Goal: Find specific page/section: Find specific page/section

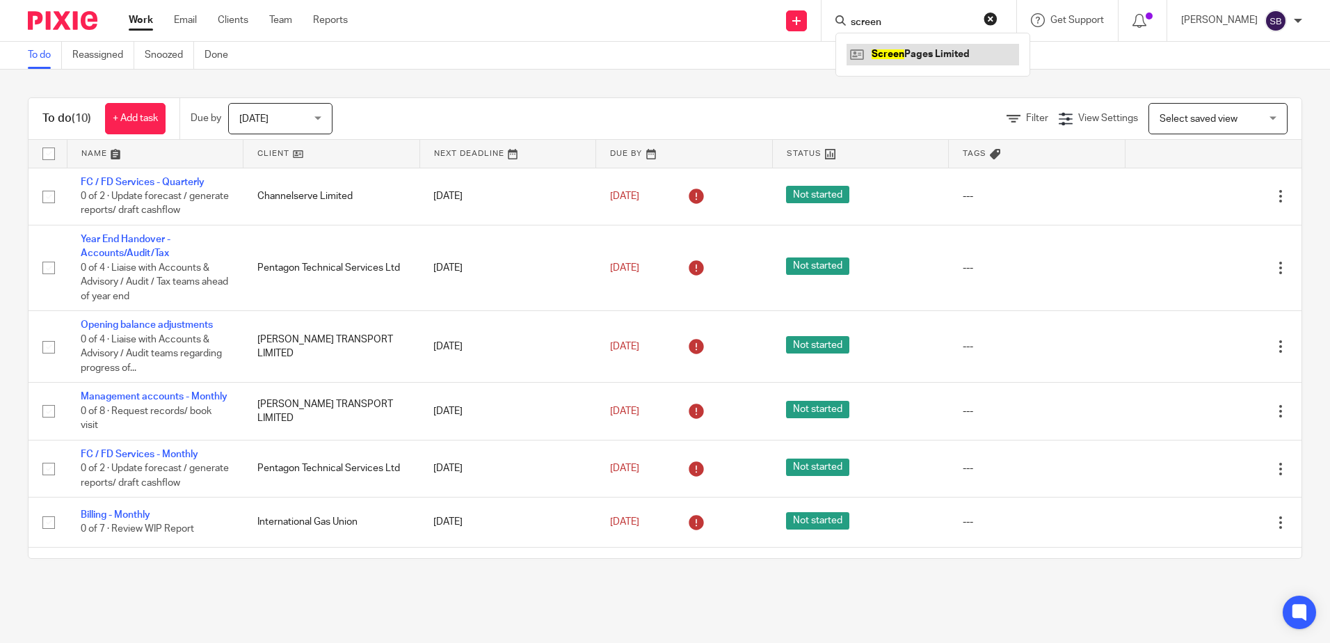
type input "screen"
click at [943, 61] on link at bounding box center [933, 54] width 173 height 21
click at [938, 56] on link at bounding box center [933, 54] width 173 height 21
click at [933, 58] on link at bounding box center [933, 54] width 173 height 21
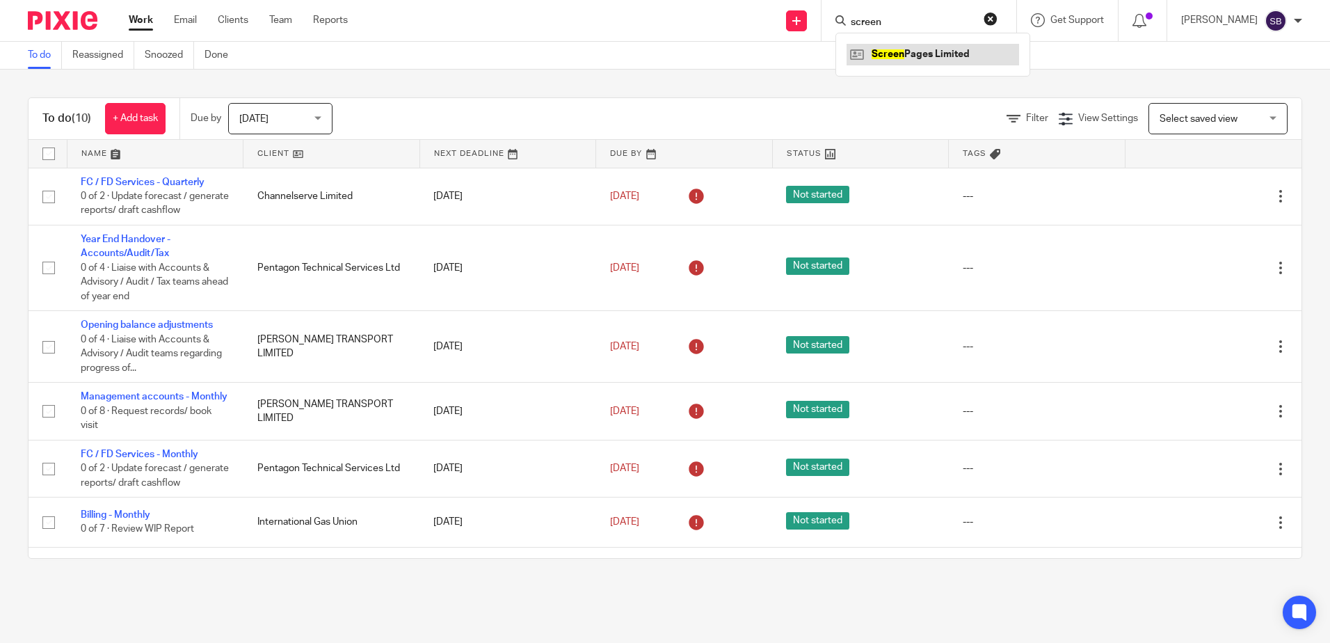
click at [943, 49] on link at bounding box center [933, 54] width 173 height 21
click at [979, 57] on link at bounding box center [933, 54] width 173 height 21
click at [998, 22] on button "reset" at bounding box center [991, 19] width 14 height 14
click at [918, 17] on input "Search" at bounding box center [911, 23] width 125 height 13
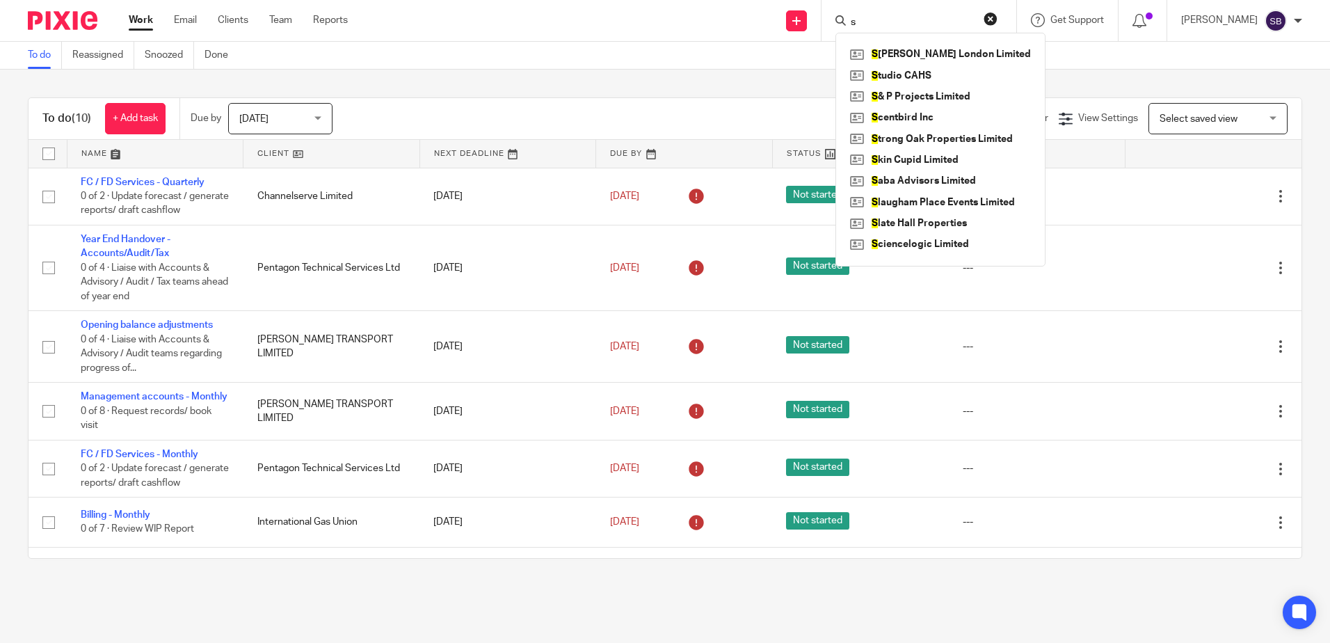
type input "sc"
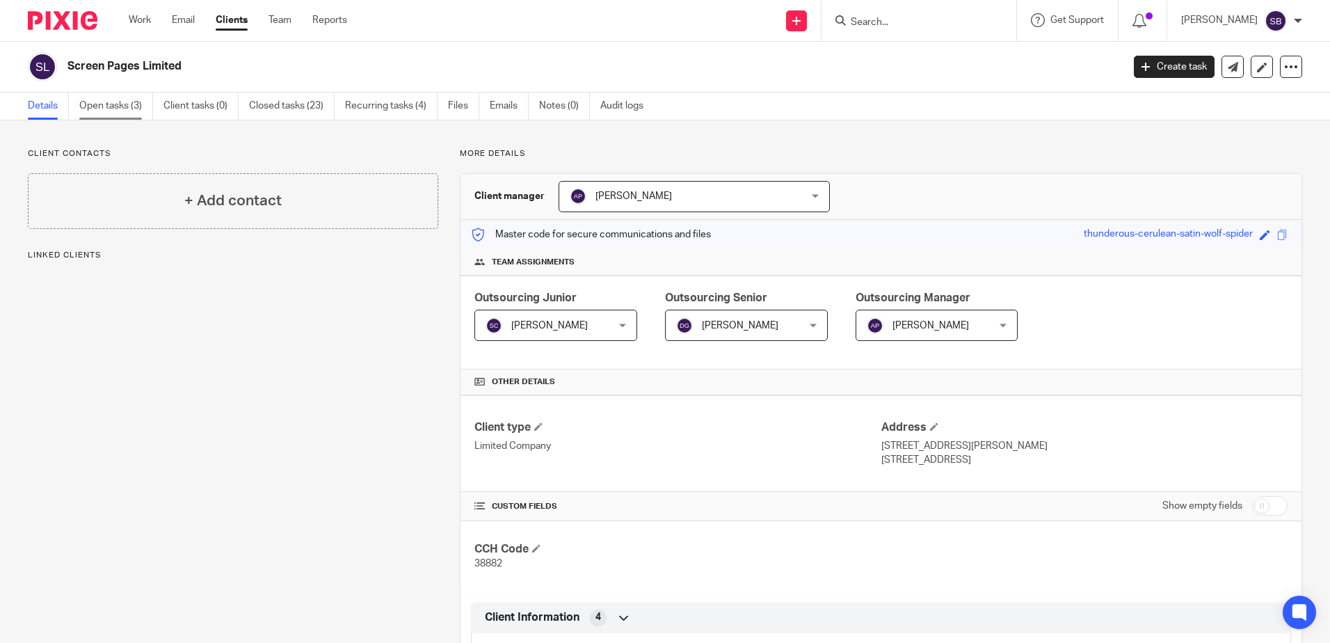
click at [115, 105] on link "Open tasks (3)" at bounding box center [116, 106] width 74 height 27
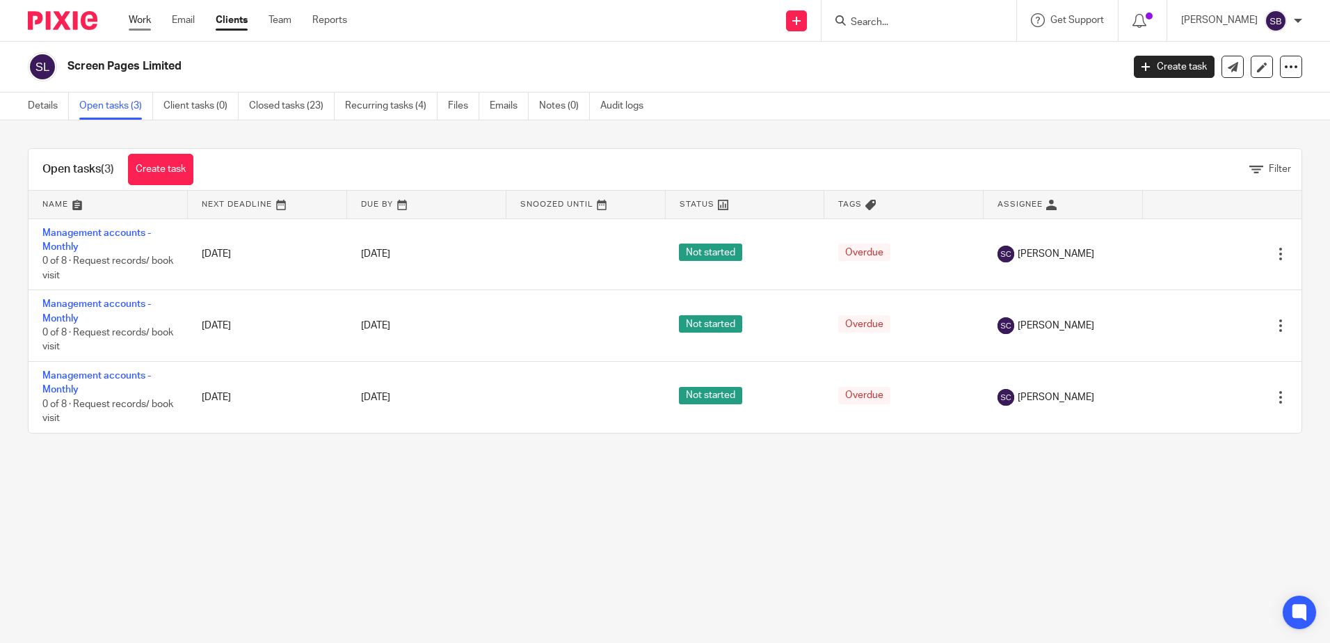
click at [129, 16] on link "Work" at bounding box center [140, 20] width 22 height 14
